Goal: Information Seeking & Learning: Learn about a topic

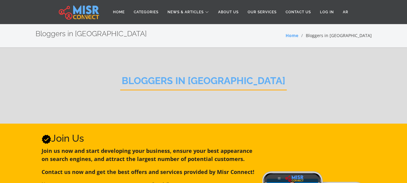
click at [226, 88] on h2 "Bloggers in [GEOGRAPHIC_DATA]" at bounding box center [203, 82] width 167 height 15
click at [115, 9] on link "Home" at bounding box center [118, 11] width 21 height 11
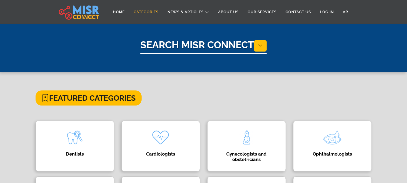
click at [152, 13] on link "Categories" at bounding box center [146, 11] width 34 height 11
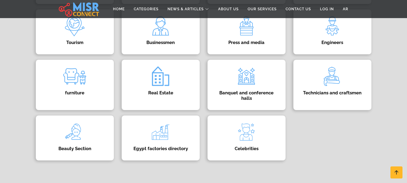
scroll to position [307, 0]
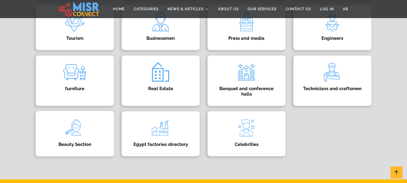
click at [69, 125] on img at bounding box center [75, 128] width 24 height 24
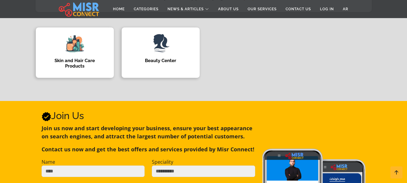
scroll to position [212, 0]
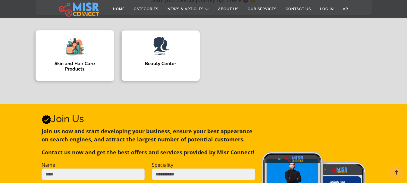
click at [77, 46] on img at bounding box center [75, 47] width 24 height 24
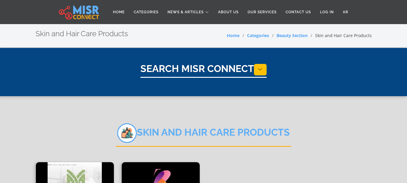
select select "**********"
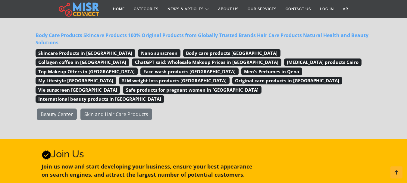
scroll to position [262, 0]
